Goal: Task Accomplishment & Management: Use online tool/utility

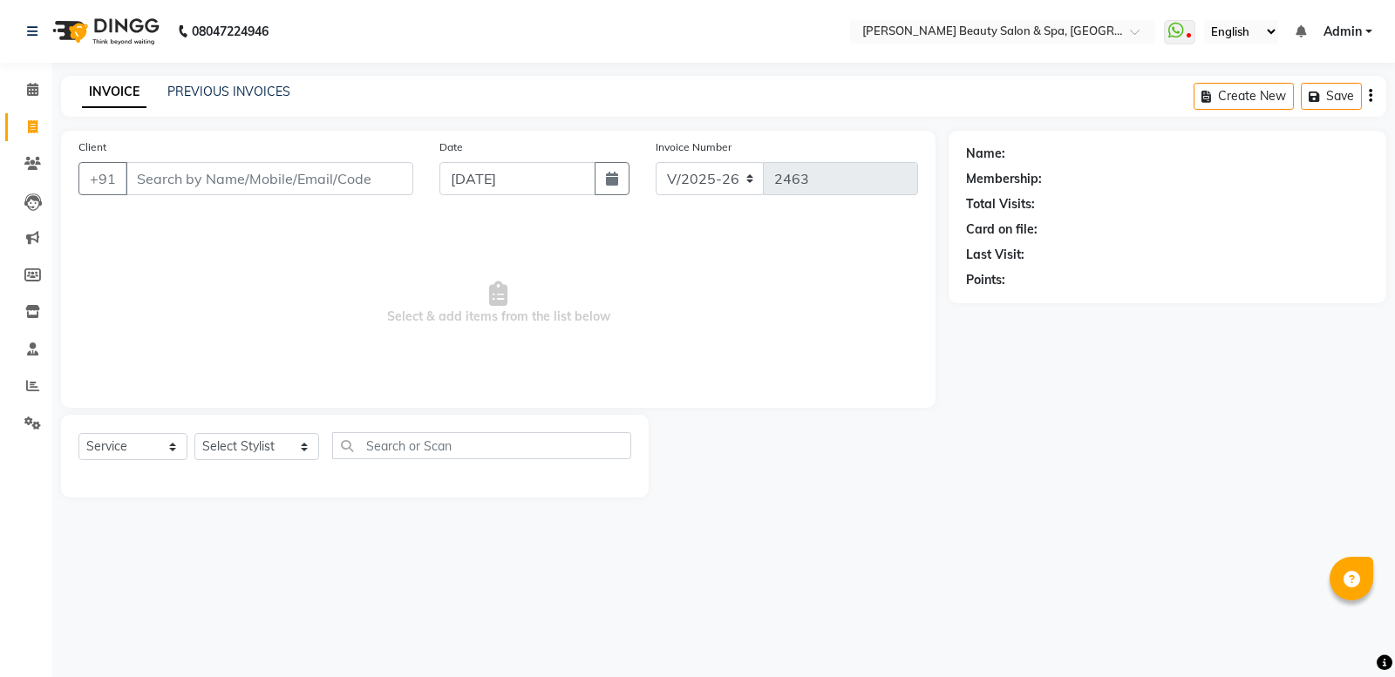
select select "7524"
select select "service"
click at [180, 158] on div "Client +91" at bounding box center [245, 173] width 361 height 71
click at [290, 180] on input "Client" at bounding box center [270, 178] width 288 height 33
type input "E"
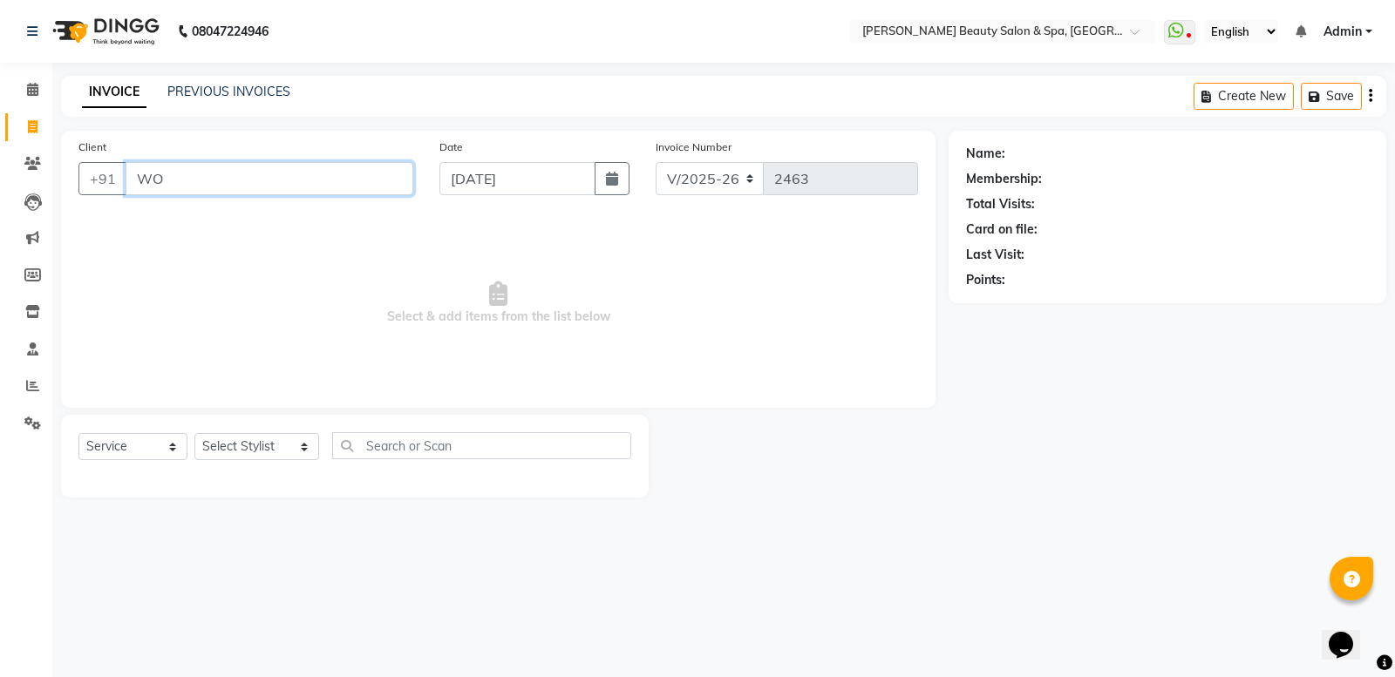
type input "W"
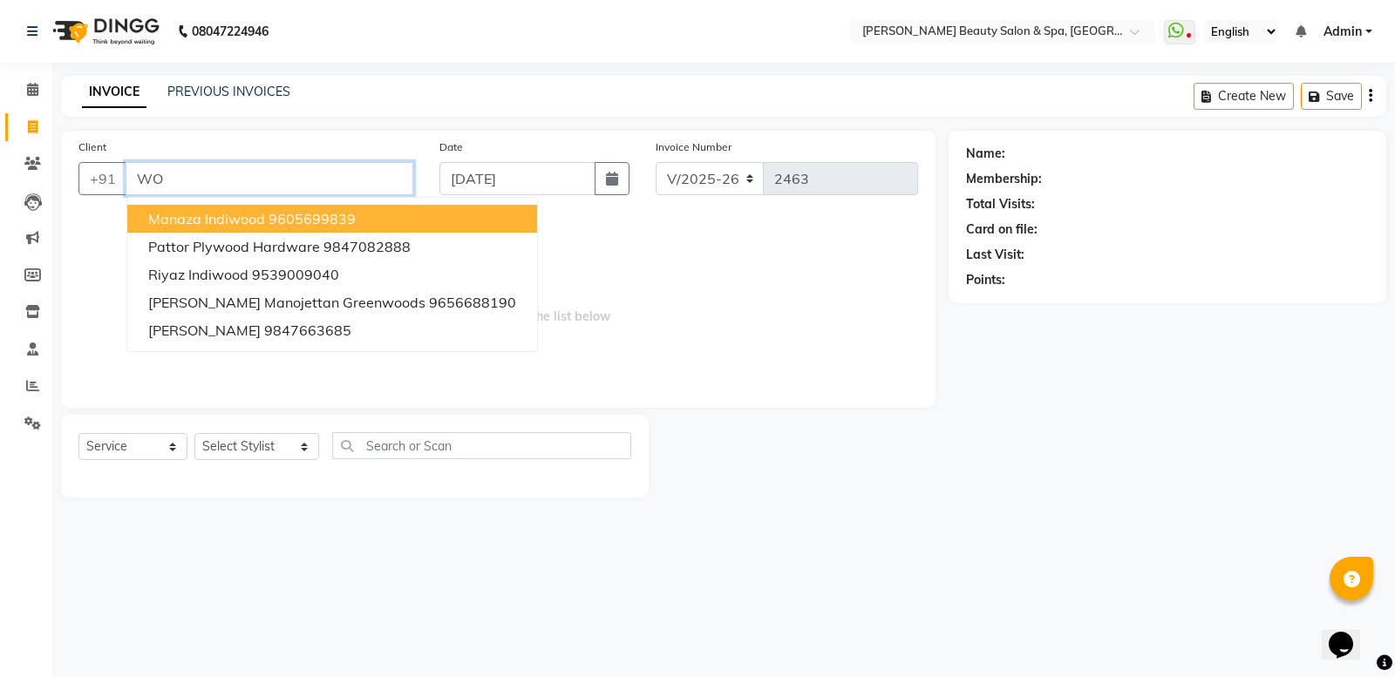
type input "W"
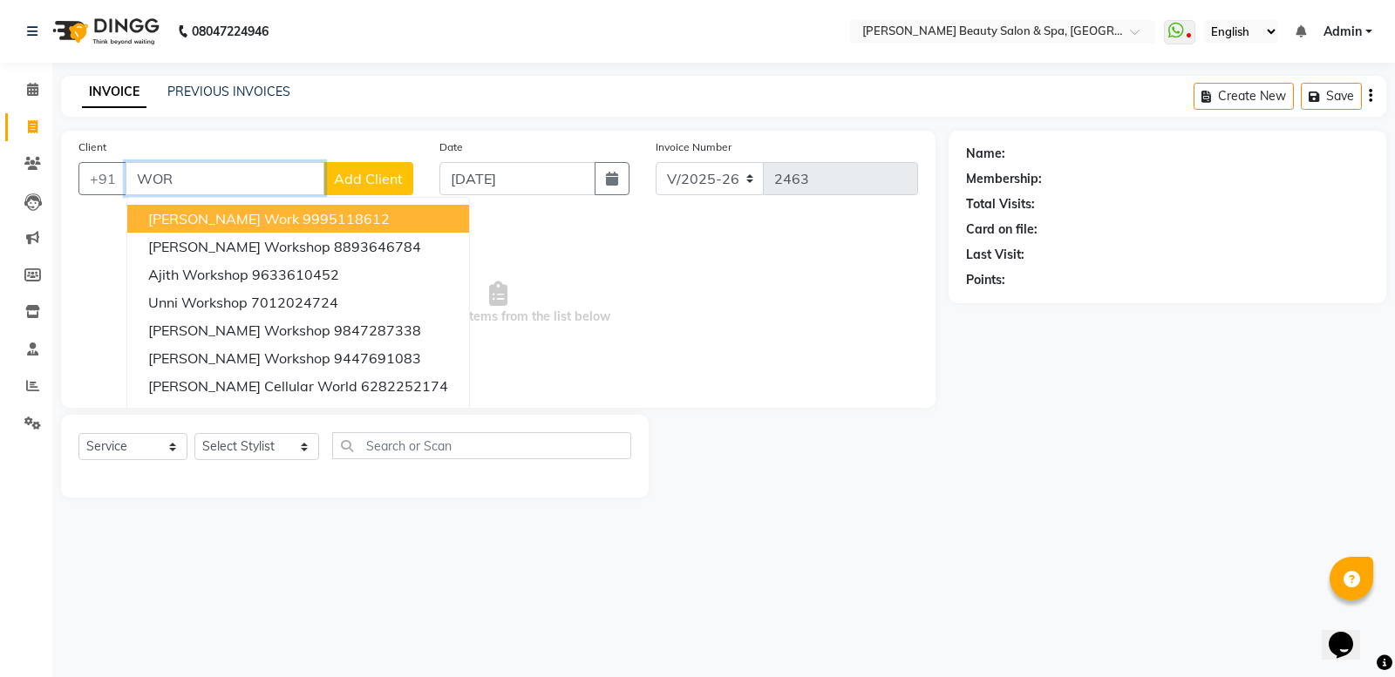
click at [210, 676] on html "08047224946 Select Location × [PERSON_NAME] Beauty Salon & Spa, [GEOGRAPHIC_DAT…" at bounding box center [697, 338] width 1395 height 677
click at [235, 228] on button "[PERSON_NAME] Work 9995118612" at bounding box center [298, 219] width 342 height 28
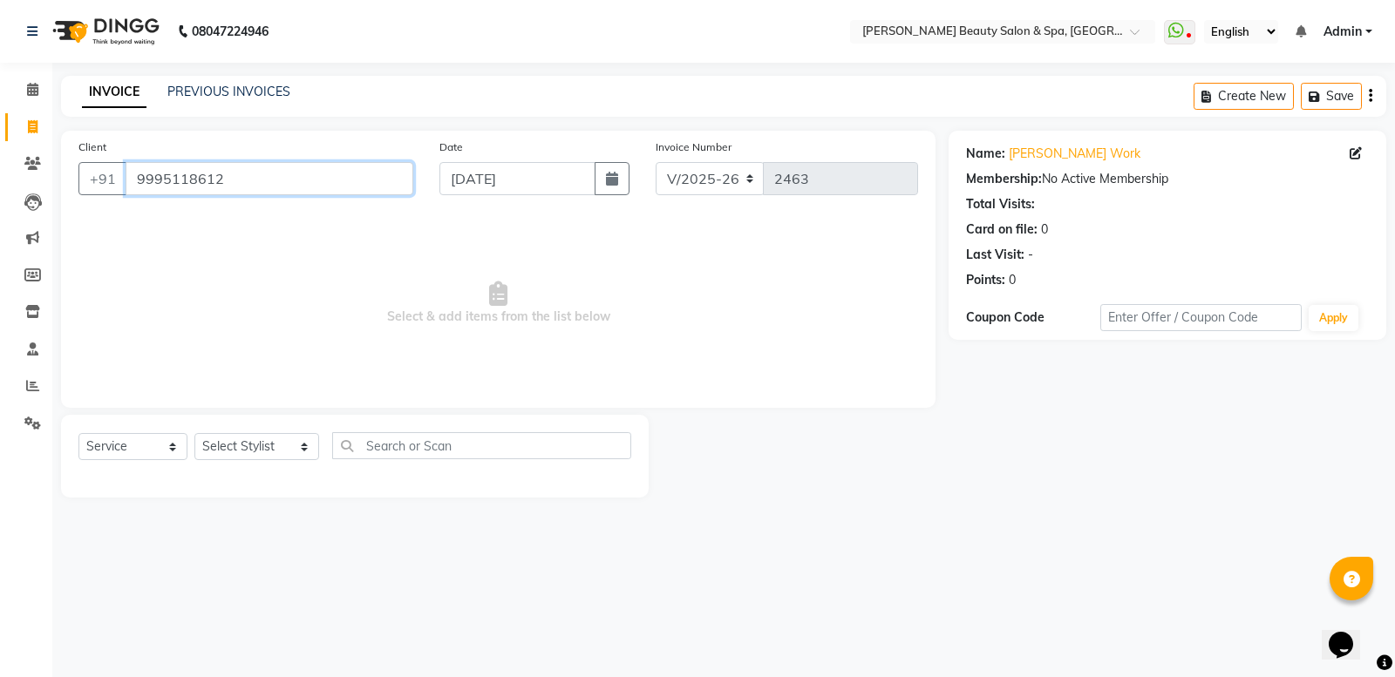
click at [290, 189] on input "9995118612" at bounding box center [270, 178] width 288 height 33
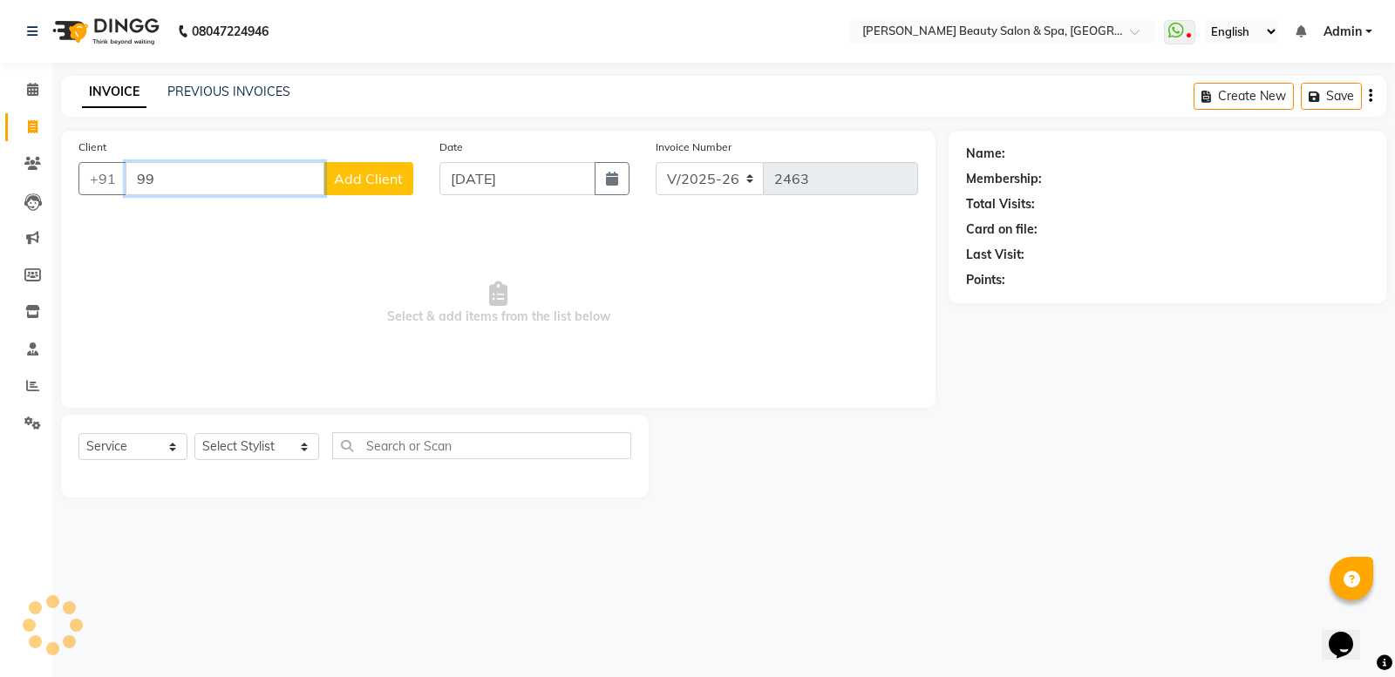
type input "9"
type input "S"
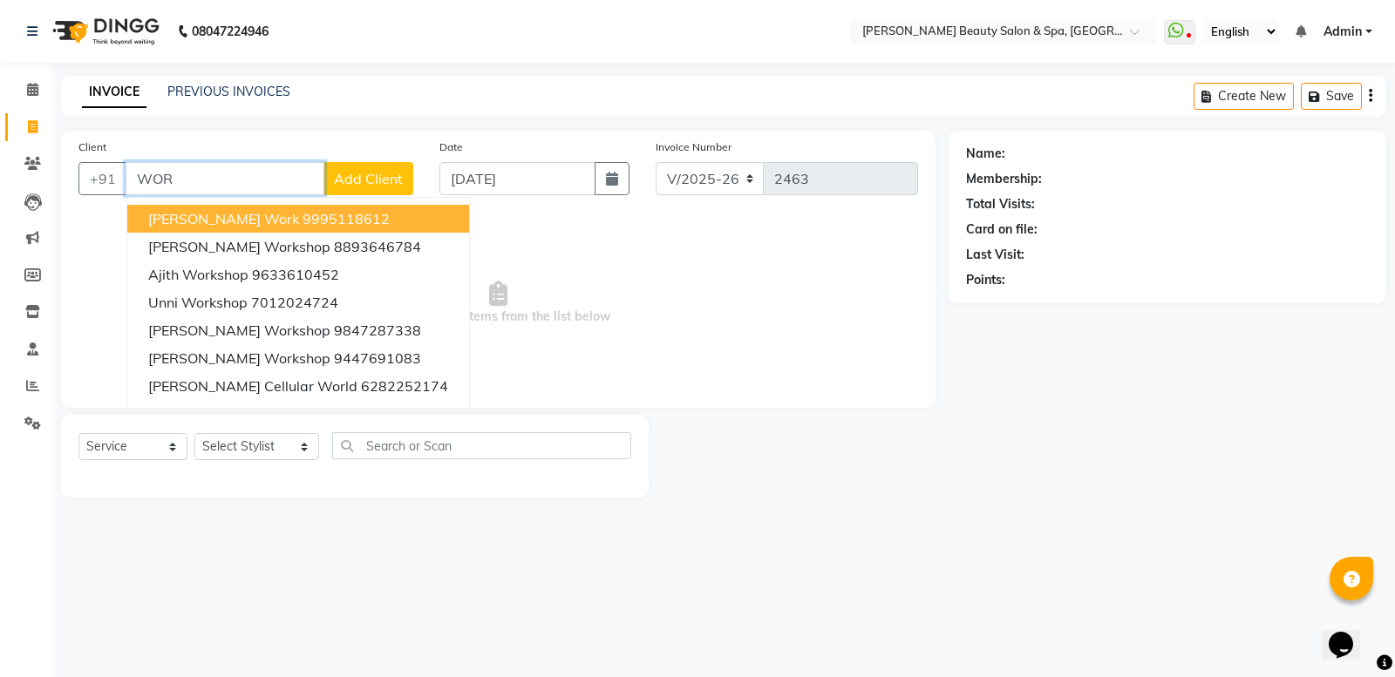
click at [329, 206] on button "[PERSON_NAME] Work 9995118612" at bounding box center [298, 219] width 342 height 28
type input "9995118612"
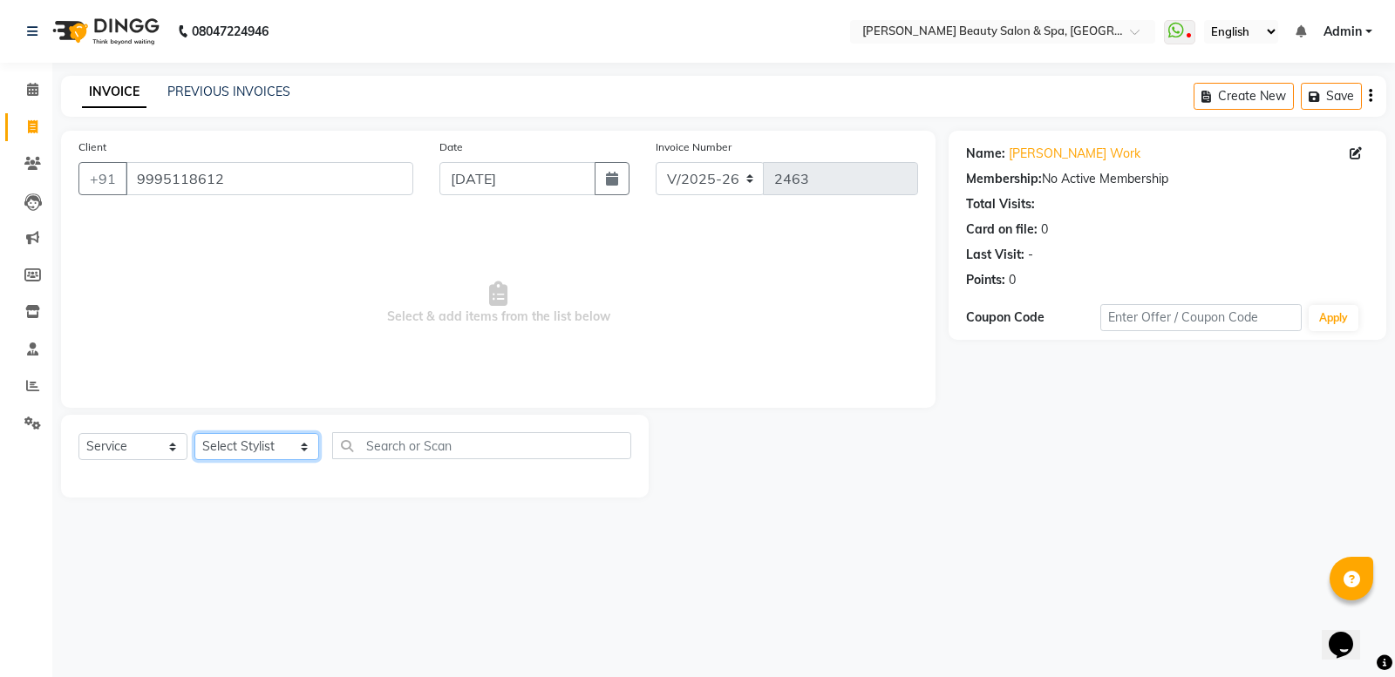
click at [227, 445] on select "Select Stylist Admin [PERSON_NAME] [PERSON_NAME] [PERSON_NAME] [PERSON_NAME] [P…" at bounding box center [256, 446] width 125 height 27
select select "83646"
click at [194, 433] on select "Select Stylist Admin [PERSON_NAME] [PERSON_NAME] [PERSON_NAME] [PERSON_NAME] [P…" at bounding box center [256, 446] width 125 height 27
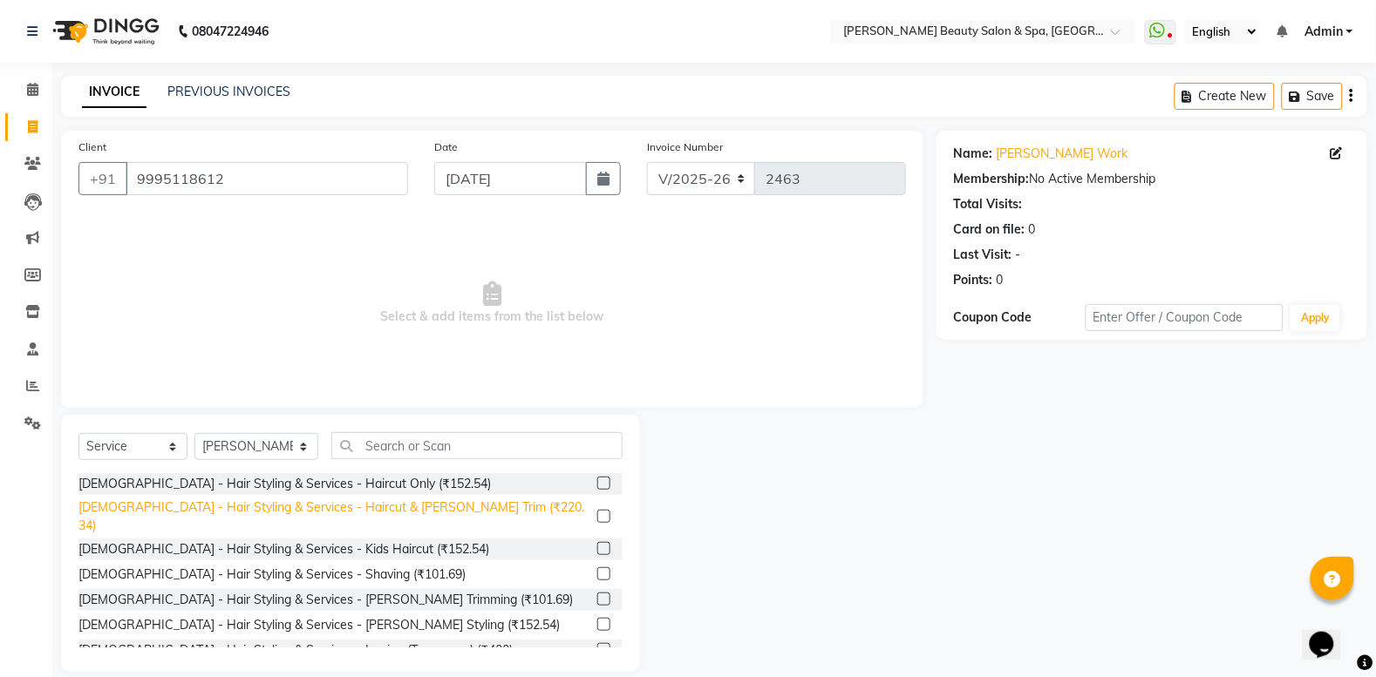
click at [358, 511] on div "[DEMOGRAPHIC_DATA] - Hair Styling & Services - Haircut & [PERSON_NAME] Trim (₹2…" at bounding box center [334, 517] width 512 height 37
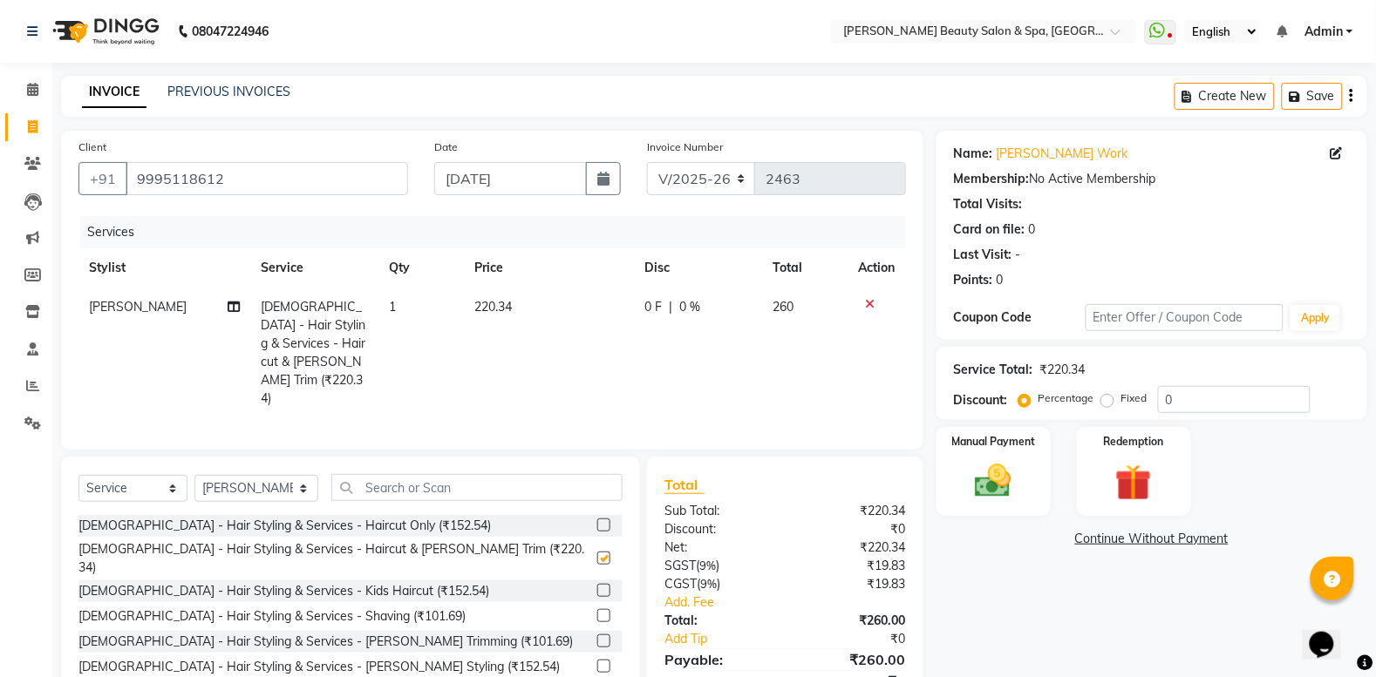
checkbox input "false"
click at [995, 477] on img at bounding box center [993, 481] width 62 height 44
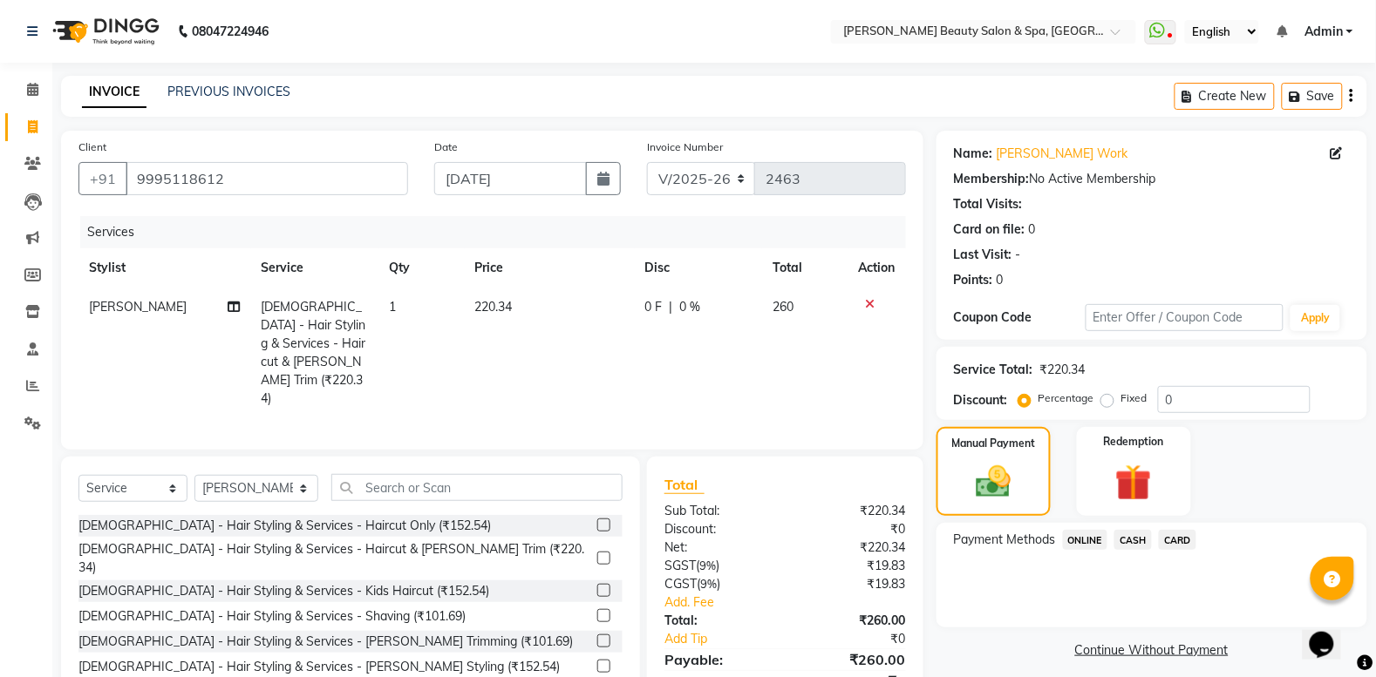
click at [1070, 539] on span "ONLINE" at bounding box center [1085, 540] width 45 height 20
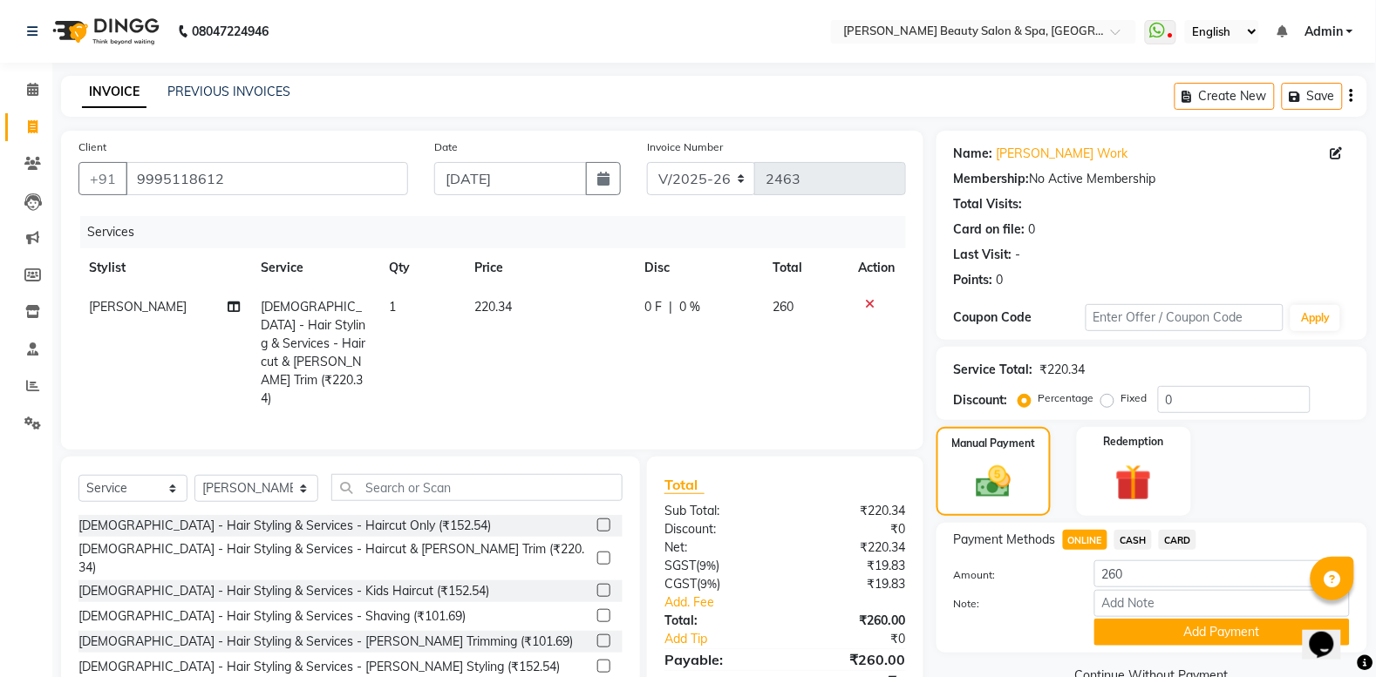
click at [1135, 530] on span "CASH" at bounding box center [1132, 540] width 37 height 20
click at [1151, 630] on button "Add Payment" at bounding box center [1221, 632] width 255 height 27
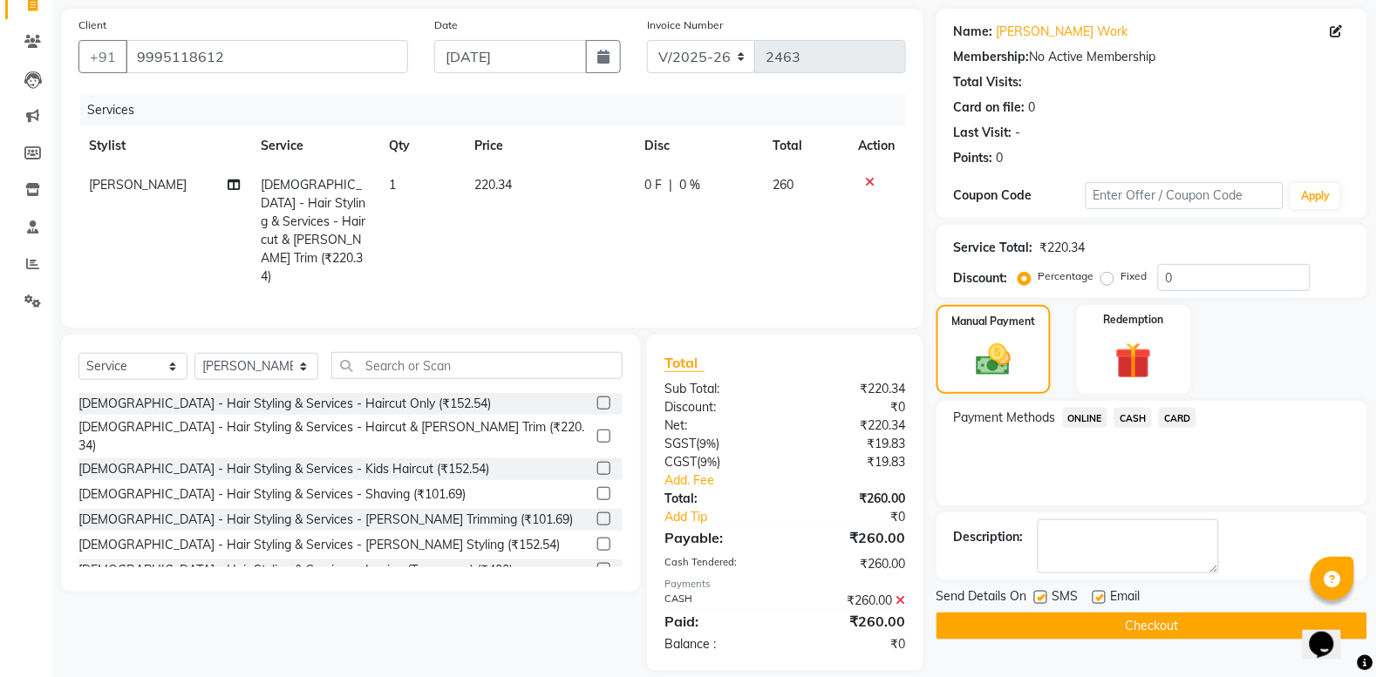
scroll to position [123, 0]
click at [1112, 616] on button "Checkout" at bounding box center [1151, 625] width 431 height 27
